Goal: Task Accomplishment & Management: Use online tool/utility

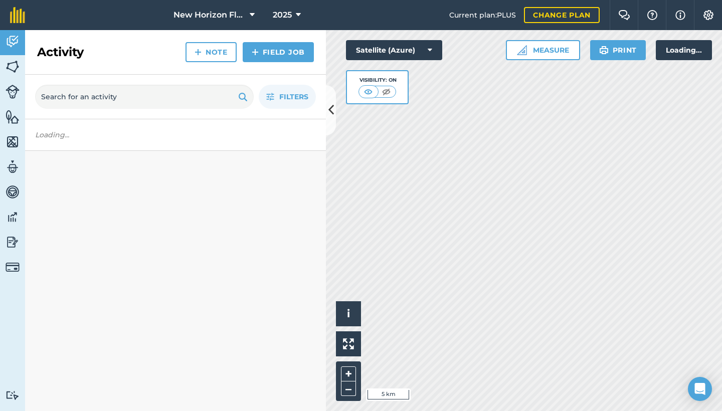
click at [16, 65] on img at bounding box center [13, 66] width 14 height 15
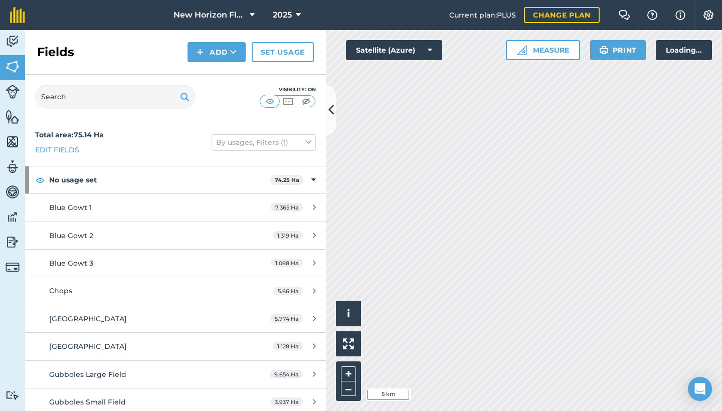
click at [207, 50] on button "Add" at bounding box center [216, 52] width 58 height 20
click at [214, 74] on link "Draw" at bounding box center [216, 75] width 55 height 22
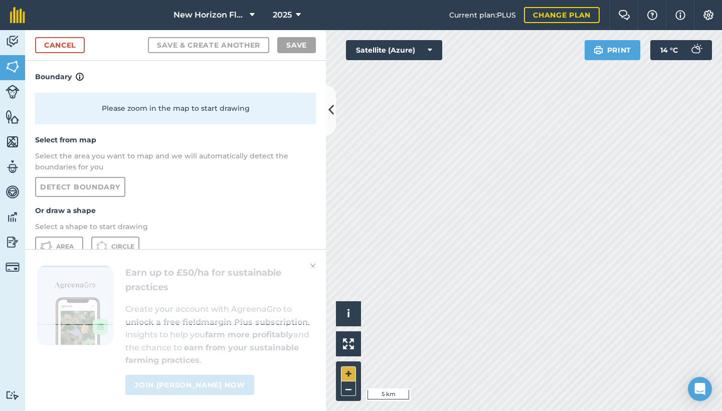
click at [347, 374] on button "+" at bounding box center [348, 373] width 15 height 15
click at [427, 50] on icon at bounding box center [429, 50] width 5 height 10
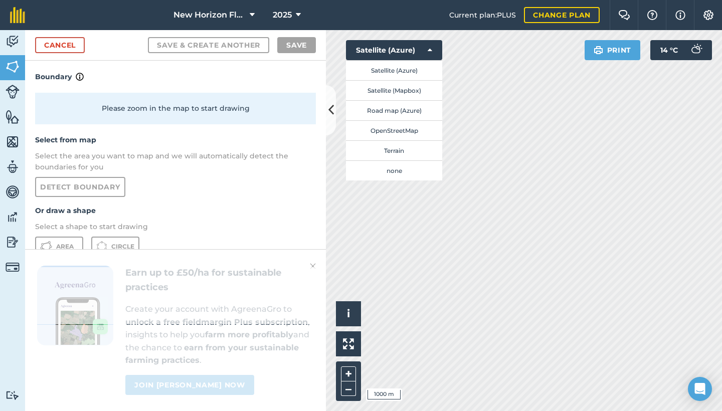
click at [405, 109] on button "Road map (Azure)" at bounding box center [394, 110] width 96 height 20
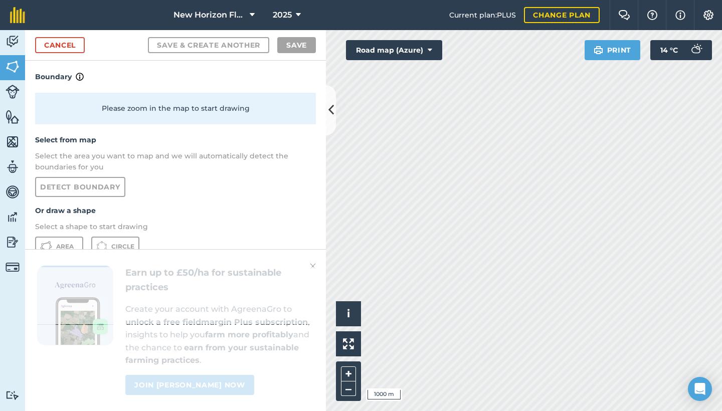
click at [329, 128] on div "Activity Fields Livestock Features Maps Team Vehicles Data Reporting Billing Tu…" at bounding box center [361, 220] width 722 height 381
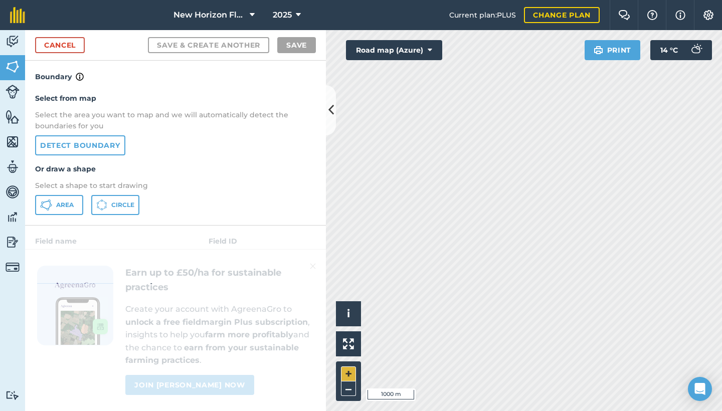
click at [346, 370] on button "+" at bounding box center [348, 373] width 15 height 15
click at [432, 46] on button "Road map (Azure)" at bounding box center [394, 50] width 96 height 20
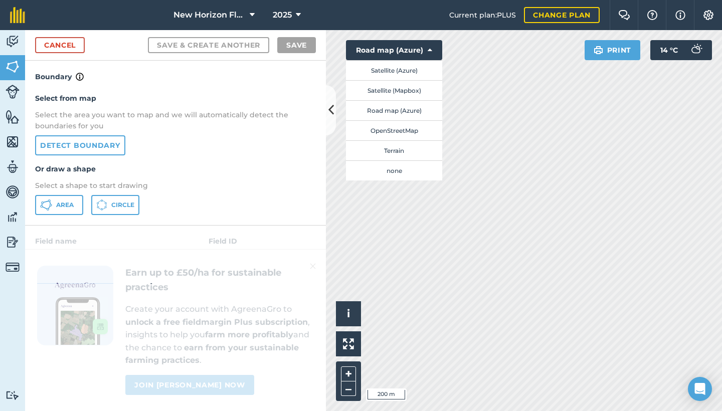
click at [407, 132] on button "OpenStreetMap" at bounding box center [394, 130] width 96 height 20
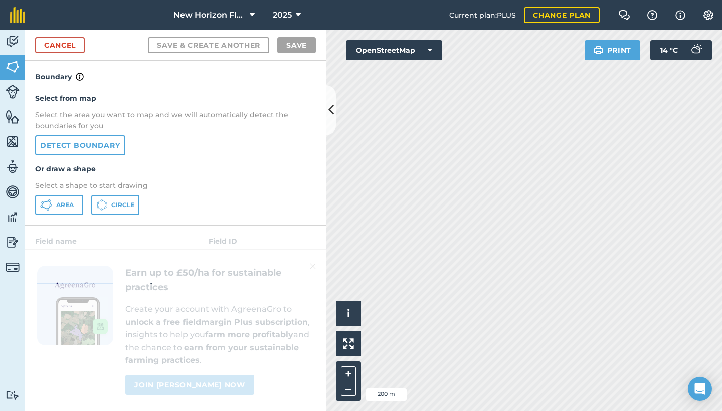
click at [430, 45] on icon at bounding box center [429, 50] width 5 height 10
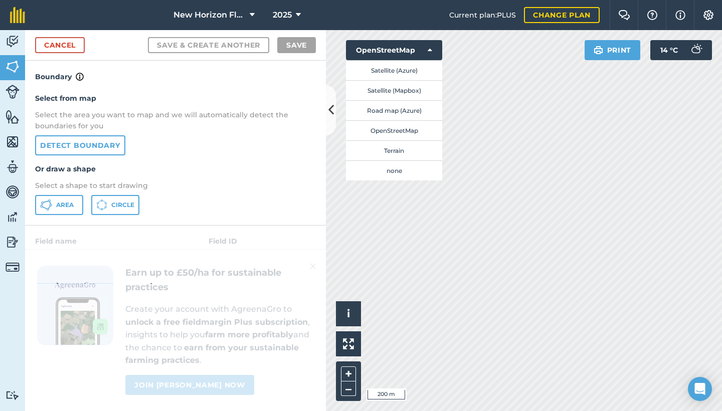
click at [400, 148] on button "Terrain" at bounding box center [394, 150] width 96 height 20
